Goal: Task Accomplishment & Management: Complete application form

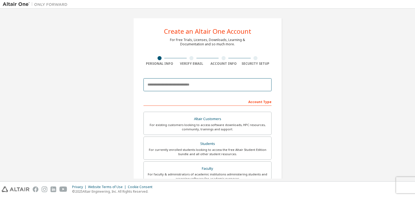
click at [177, 85] on input "email" at bounding box center [207, 84] width 128 height 13
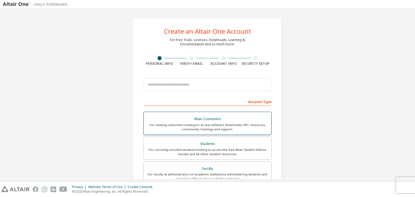
scroll to position [38, 0]
